Goal: Task Accomplishment & Management: Manage account settings

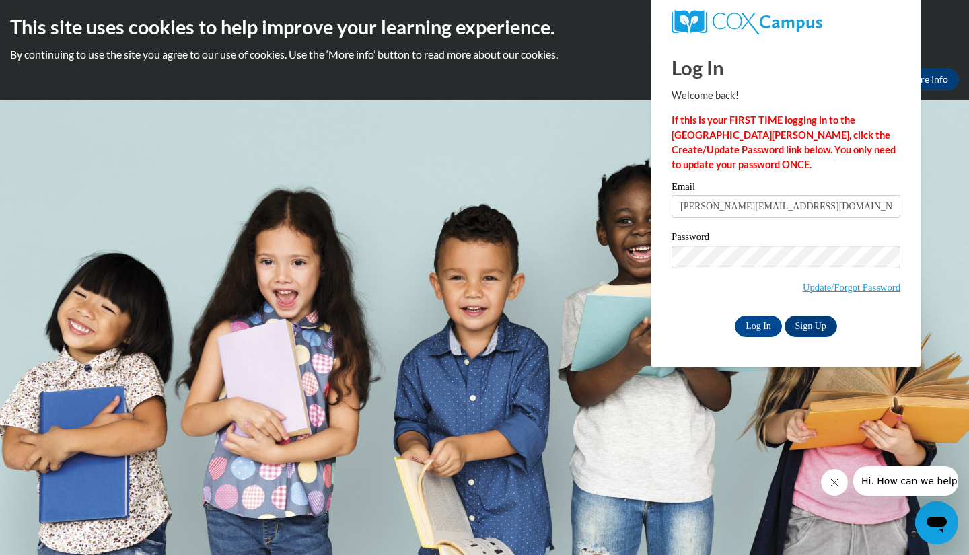
click at [797, 204] on input "liam@thinkingcap.com" at bounding box center [785, 206] width 229 height 23
type input "liam@thinkingcap.com:thearh@atlantaspeechschool.com"
click at [734, 315] on input "Log In" at bounding box center [757, 326] width 47 height 22
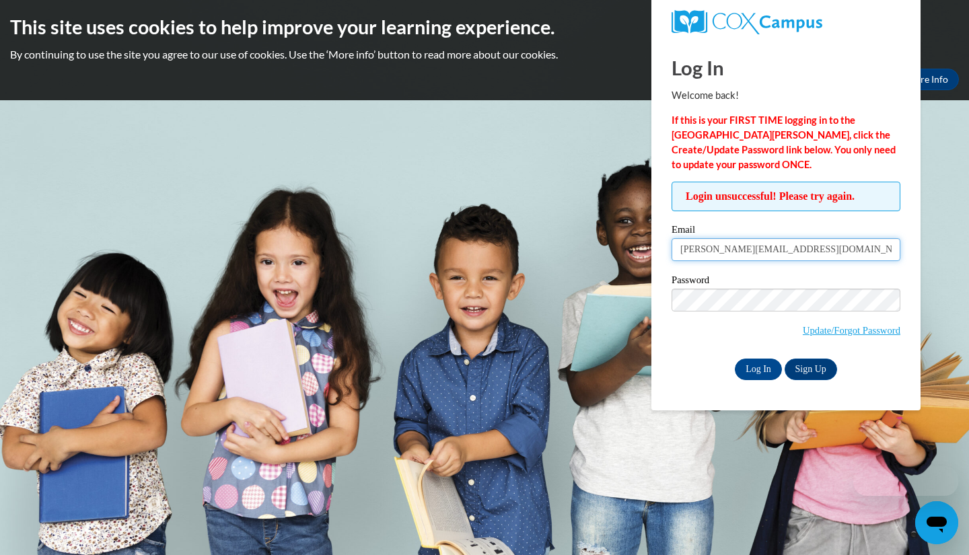
click at [796, 252] on input "liam@thinkingcap.com:thearh@atlantaspeechschool.com" at bounding box center [785, 249] width 229 height 23
click at [799, 250] on input "liam@thinkingcap.com:thearh@atlantaspeechschool.com" at bounding box center [785, 249] width 229 height 23
type input "[PERSON_NAME][EMAIL_ADDRESS][DOMAIN_NAME]:[EMAIL_ADDRESS][DOMAIN_NAME]"
click at [734, 358] on input "Log In" at bounding box center [757, 369] width 47 height 22
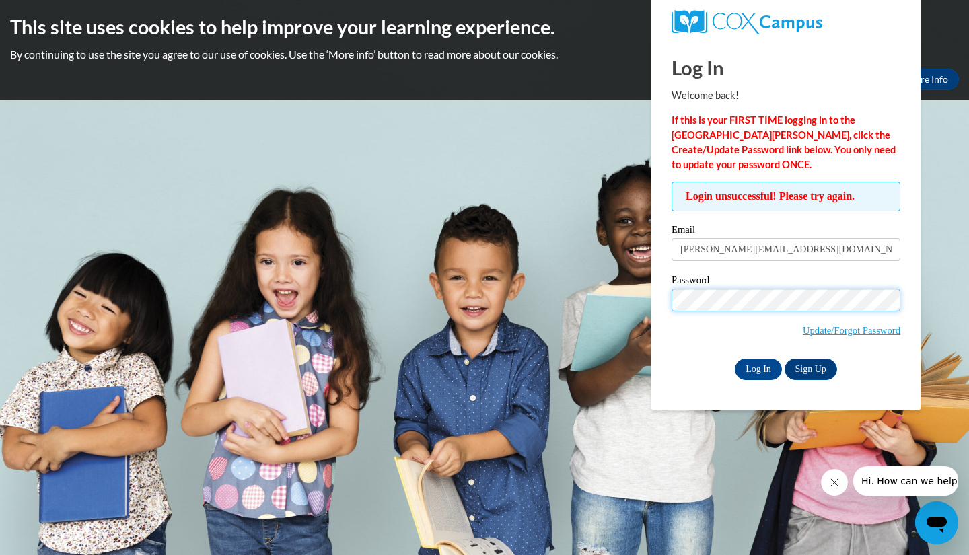
click at [734, 358] on input "Log In" at bounding box center [757, 369] width 47 height 22
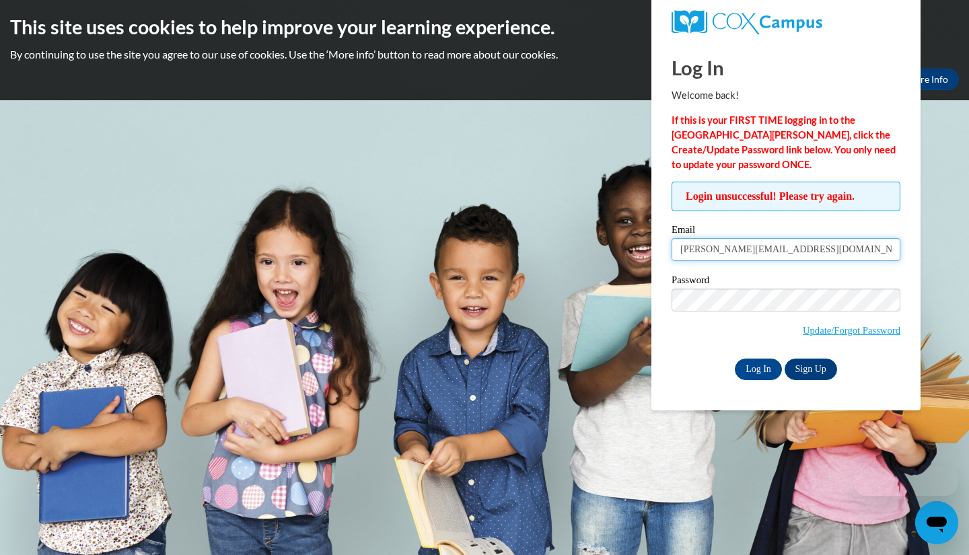
scroll to position [0, 24]
drag, startPoint x: 774, startPoint y: 254, endPoint x: 968, endPoint y: 288, distance: 196.7
click at [968, 291] on body "This site uses cookies to help improve your learning experience. By continuing …" at bounding box center [484, 277] width 969 height 555
type input "[PERSON_NAME][EMAIL_ADDRESS][DOMAIN_NAME]"
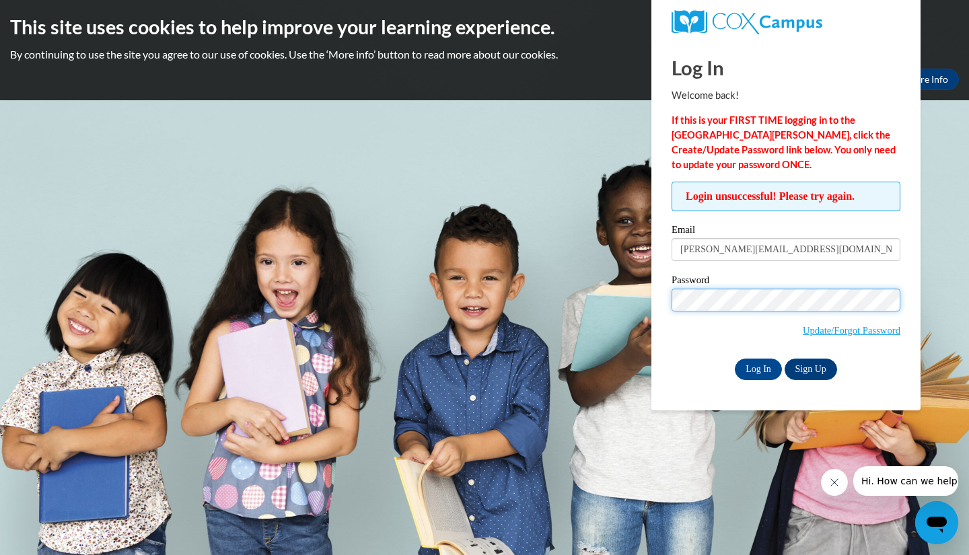
click at [734, 358] on input "Log In" at bounding box center [757, 369] width 47 height 22
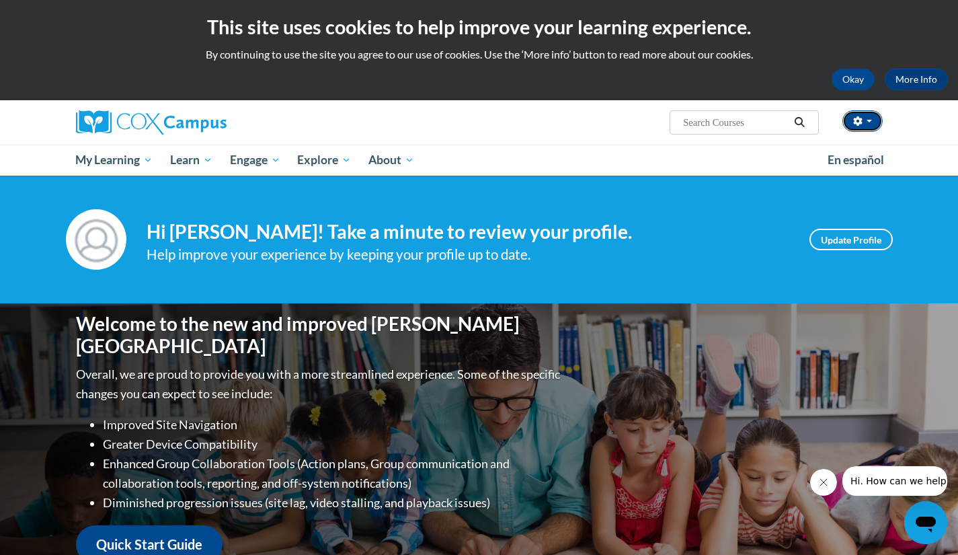
click at [862, 111] on button "button" at bounding box center [863, 121] width 40 height 22
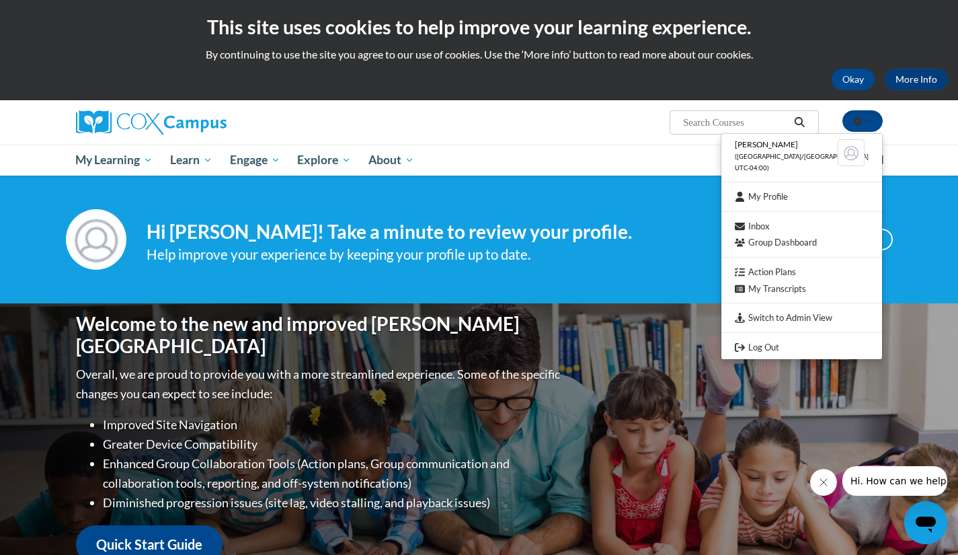
click at [633, 237] on h4 "Hi [PERSON_NAME]! Take a minute to review your profile." at bounding box center [468, 232] width 643 height 23
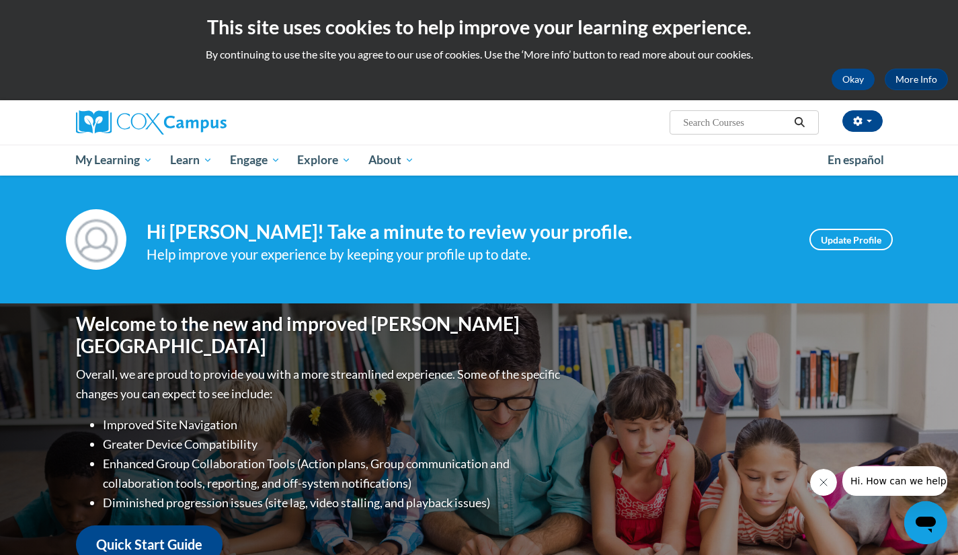
click at [861, 109] on div "[PERSON_NAME] ([GEOGRAPHIC_DATA]/[GEOGRAPHIC_DATA] UTC-04:00) My Profile Inbox …" at bounding box center [618, 117] width 552 height 34
click at [864, 123] on button "button" at bounding box center [863, 121] width 40 height 22
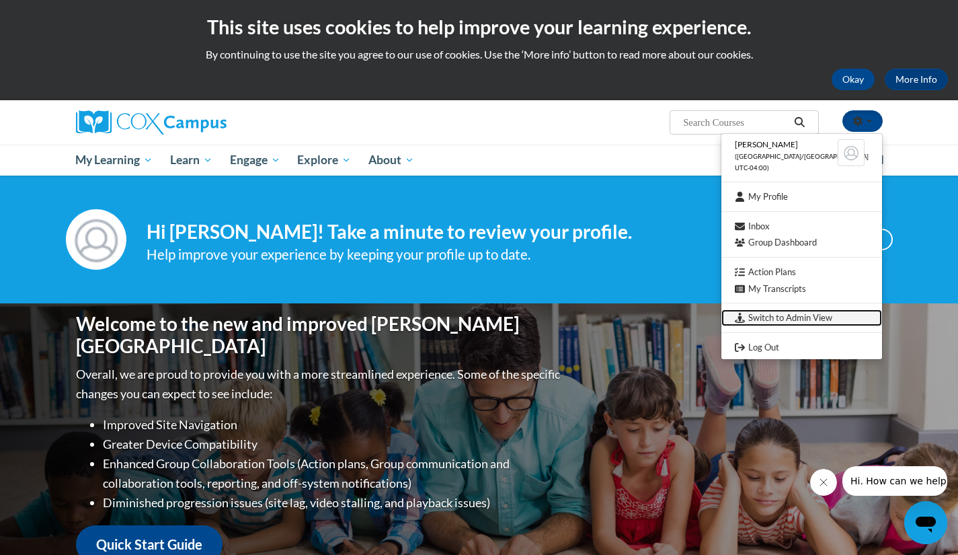
click at [788, 313] on link "Switch to Admin View" at bounding box center [802, 317] width 161 height 17
